Goal: Navigation & Orientation: Find specific page/section

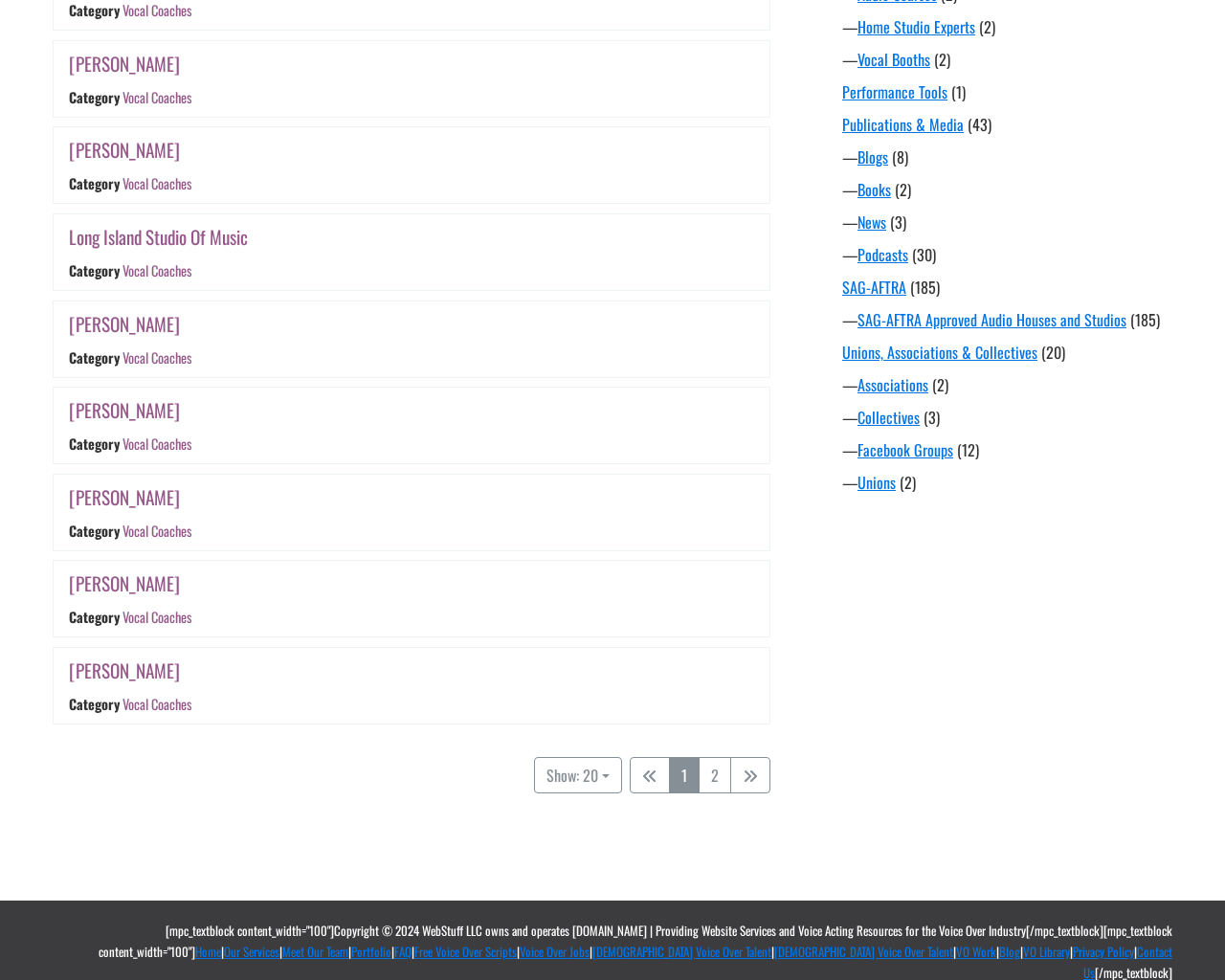
scroll to position [1435, 0]
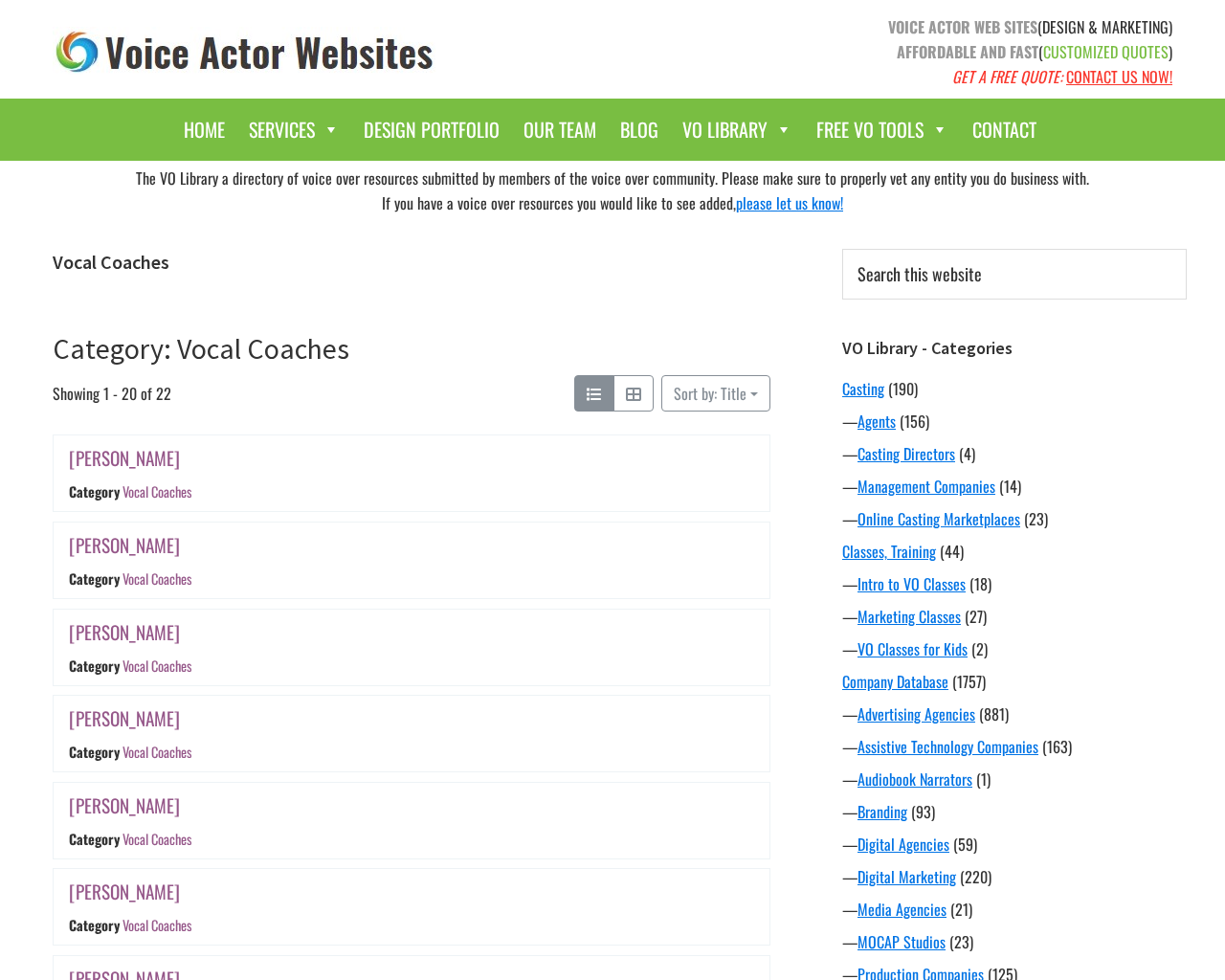
scroll to position [1435, 0]
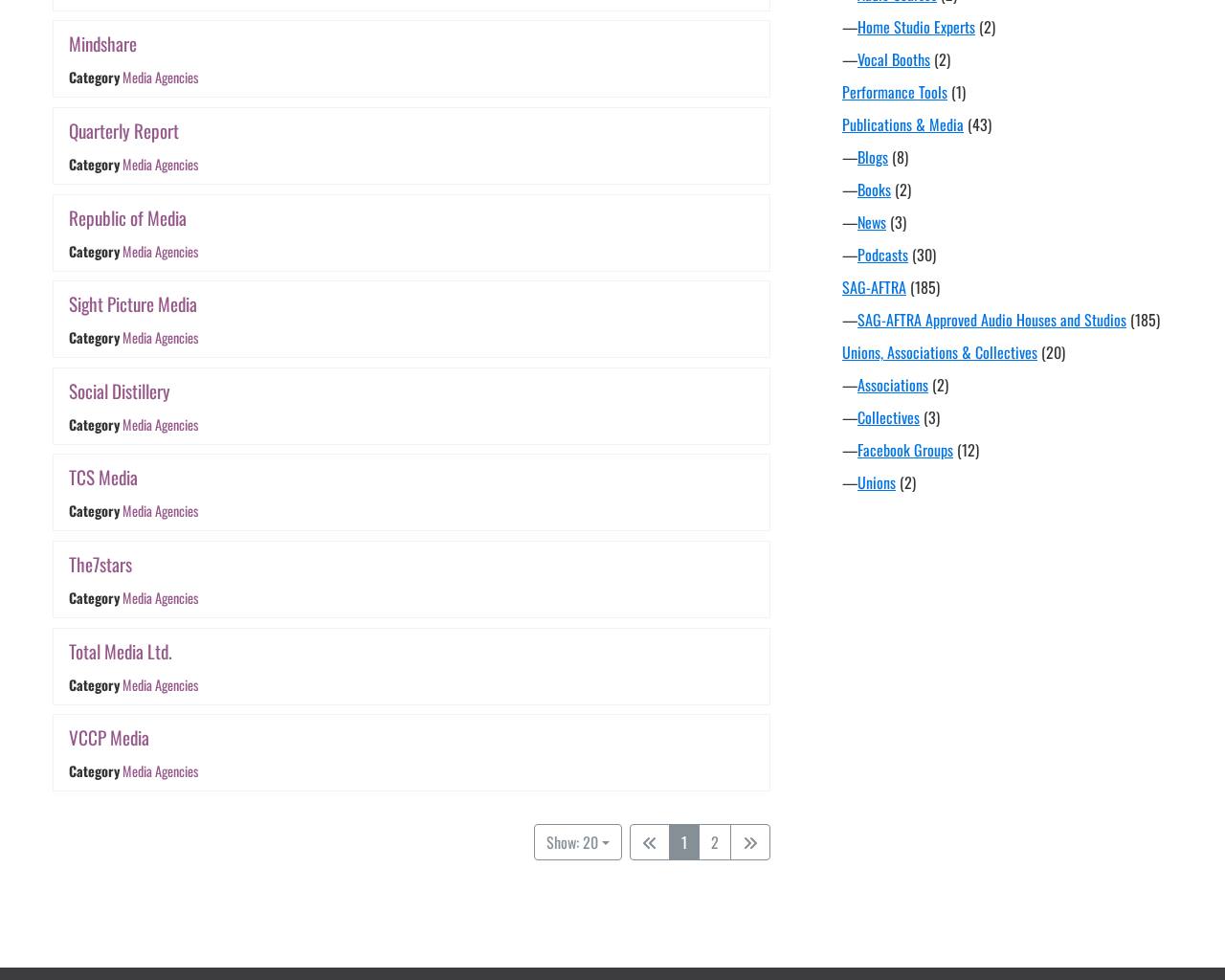
scroll to position [1503, 0]
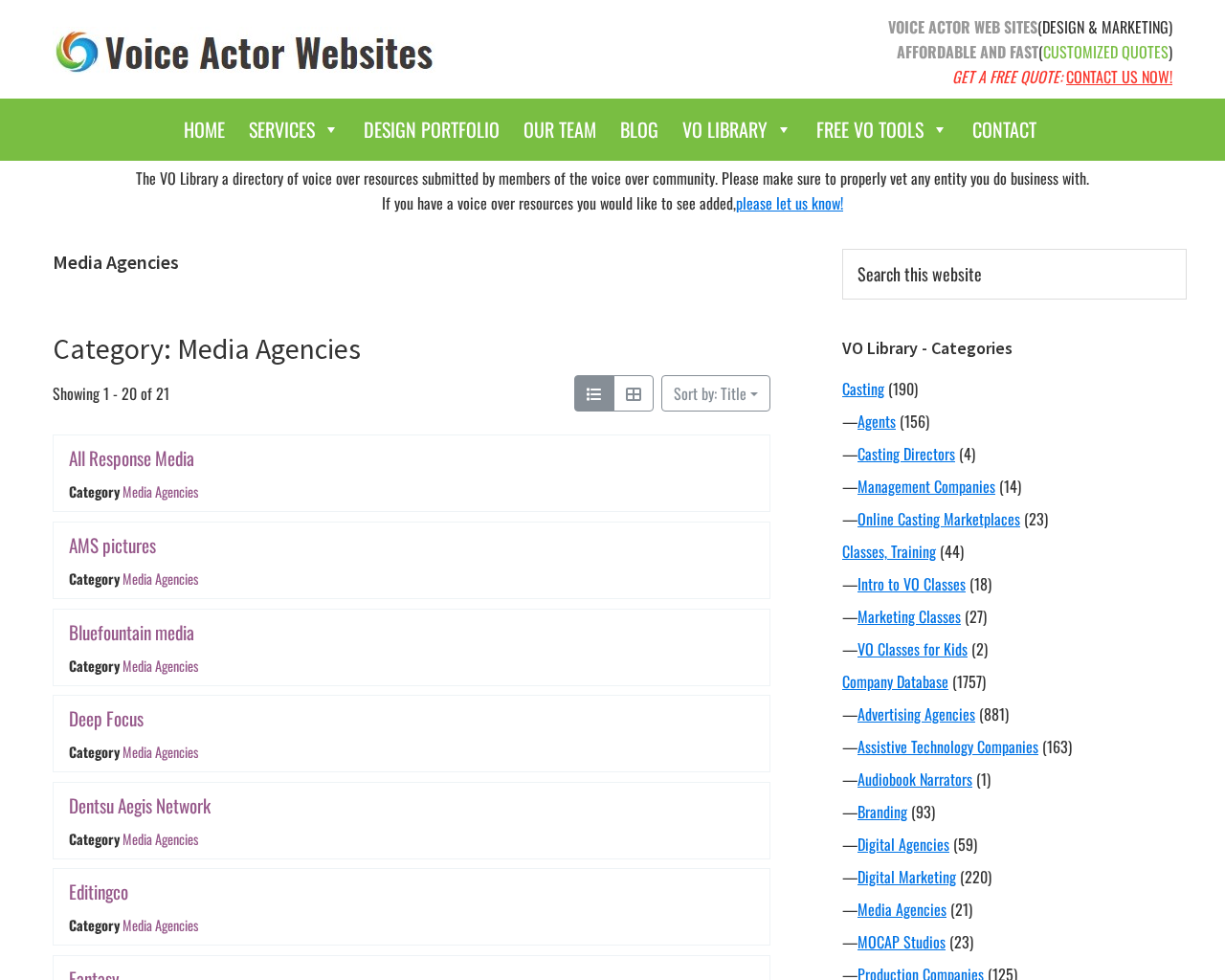
scroll to position [1503, 0]
